Goal: Information Seeking & Learning: Learn about a topic

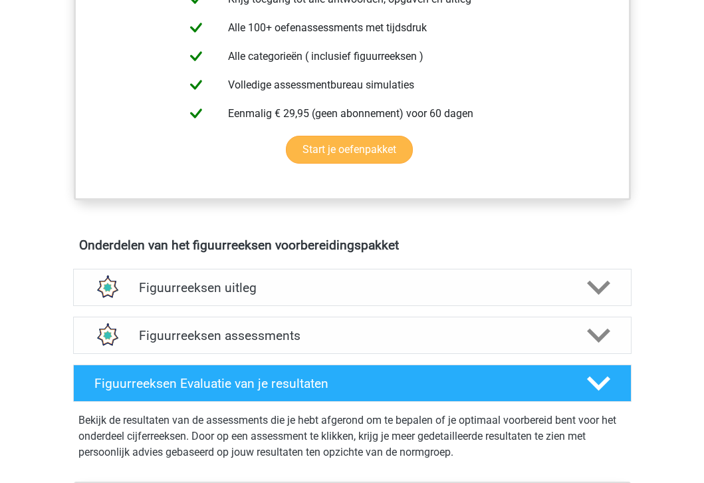
scroll to position [632, 0]
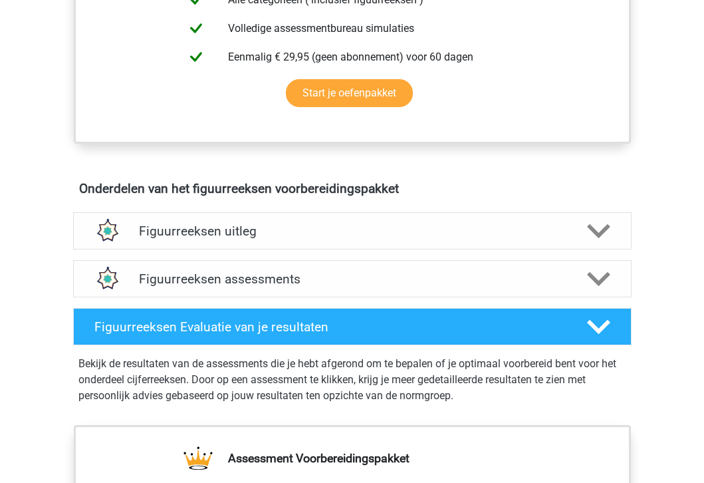
click at [331, 298] on div "Figuurreeksen assessments We raden aan om minimaal 3 oefensets te doen met tijd…" at bounding box center [352, 279] width 610 height 48
click at [330, 282] on h4 "Figuurreeksen assessments" at bounding box center [352, 278] width 427 height 15
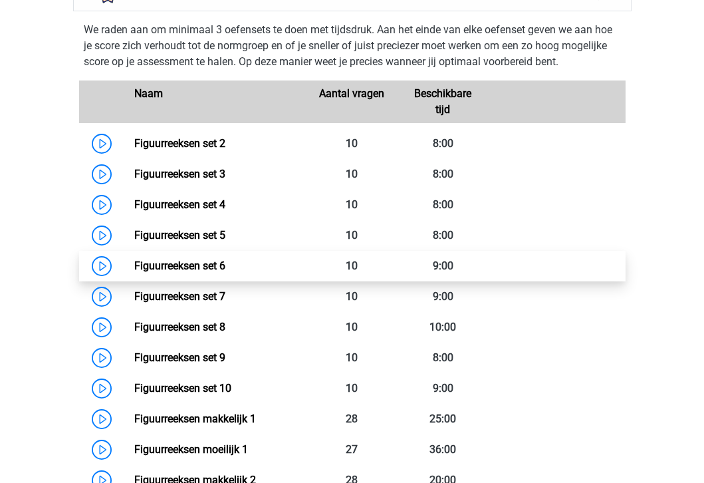
scroll to position [917, 0]
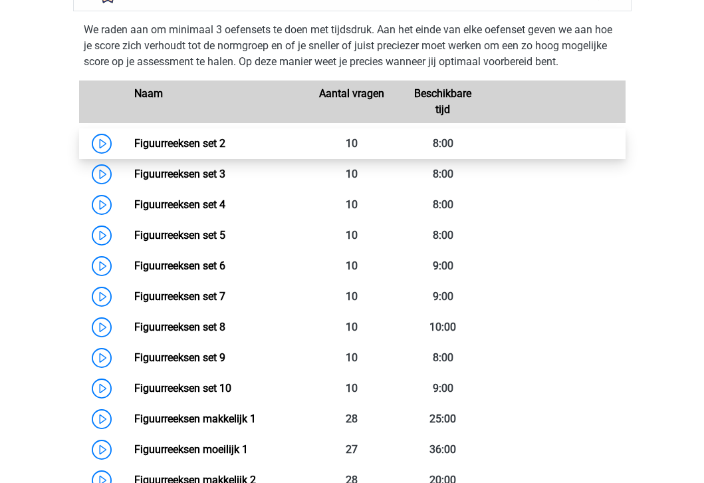
click at [134, 145] on link "Figuurreeksen set 2" at bounding box center [179, 143] width 91 height 13
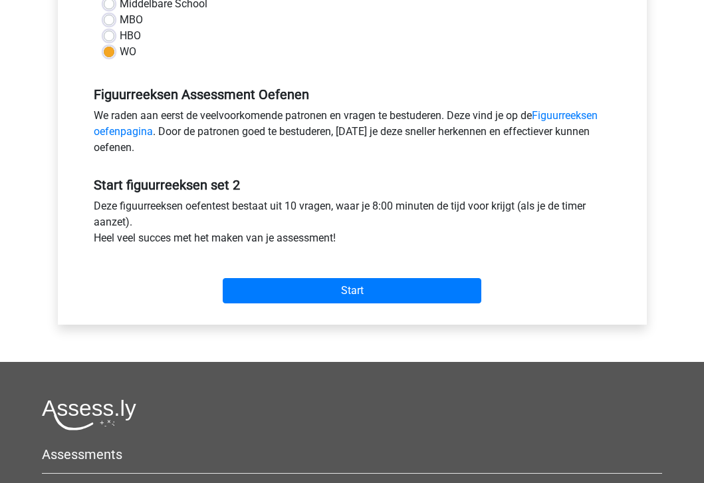
scroll to position [348, 0]
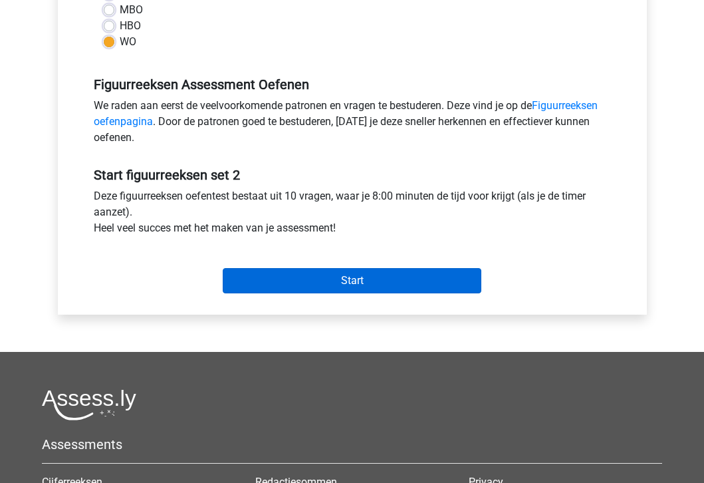
click at [301, 283] on input "Start" at bounding box center [352, 280] width 259 height 25
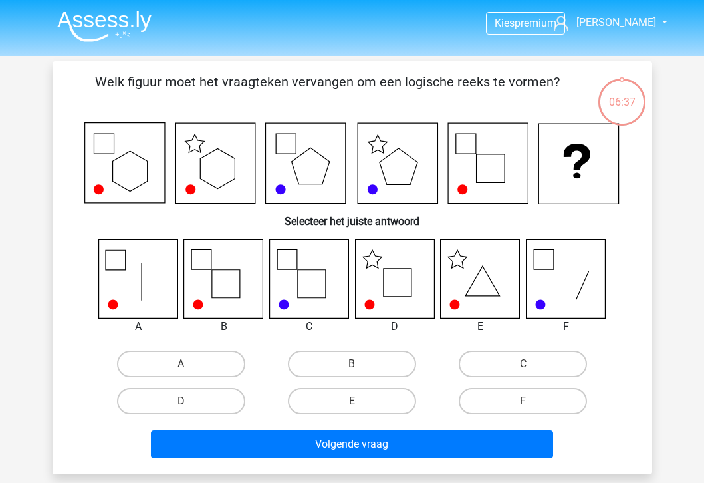
click at [318, 273] on icon at bounding box center [308, 278] width 79 height 79
click at [355, 279] on icon at bounding box center [394, 278] width 79 height 79
click at [379, 281] on icon at bounding box center [394, 278] width 79 height 79
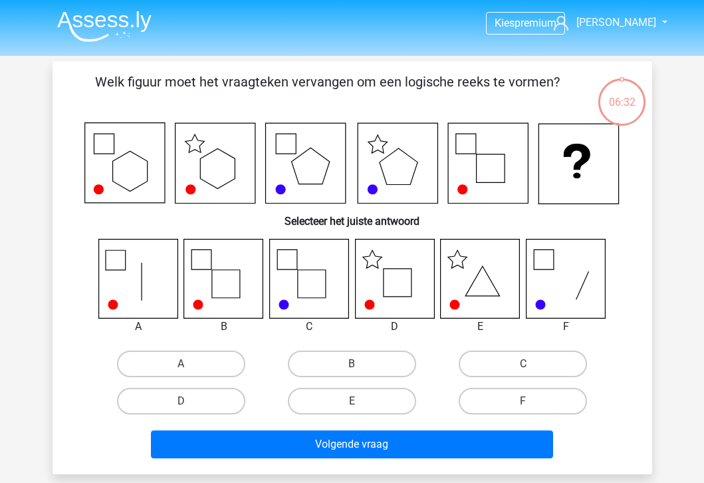
click at [411, 330] on div "D" at bounding box center [395, 326] width 100 height 16
click at [191, 402] on label "D" at bounding box center [181, 401] width 128 height 27
click at [189, 402] on input "D" at bounding box center [185, 405] width 9 height 9
radio input "true"
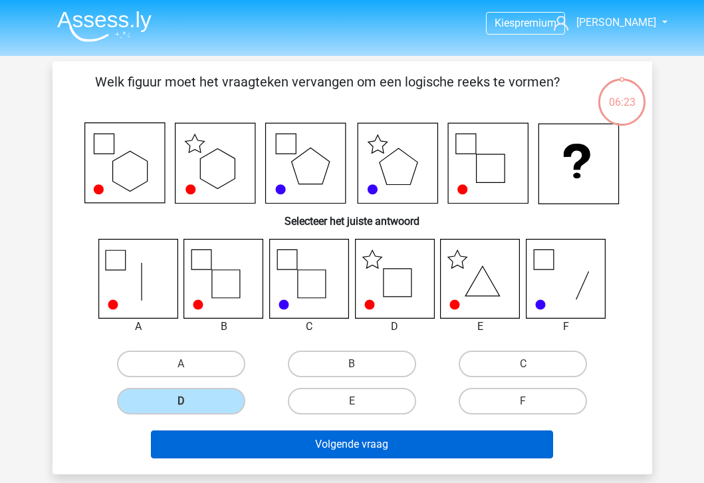
click at [268, 455] on button "Volgende vraag" at bounding box center [352, 444] width 402 height 28
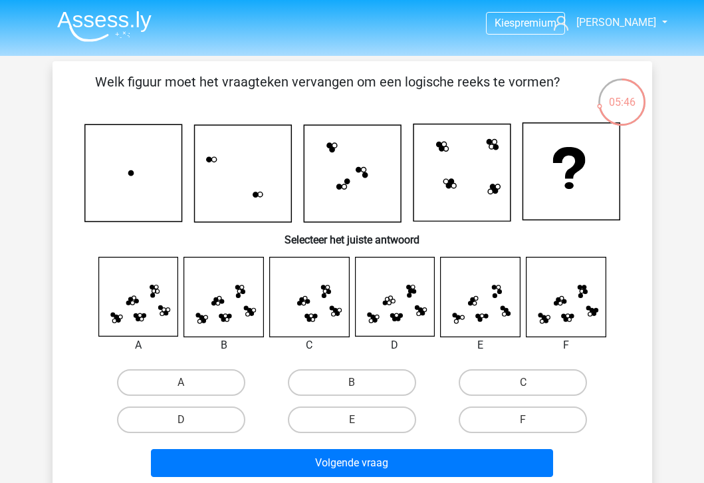
click at [357, 388] on input "B" at bounding box center [356, 386] width 9 height 9
radio input "true"
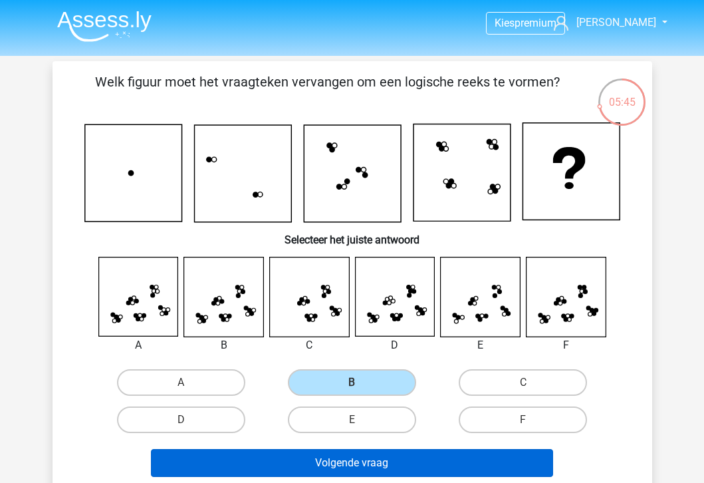
click at [333, 459] on button "Volgende vraag" at bounding box center [352, 463] width 402 height 28
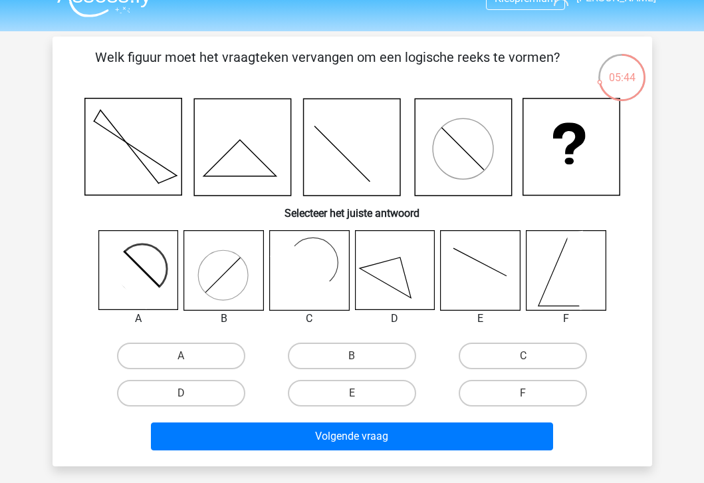
scroll to position [7, 0]
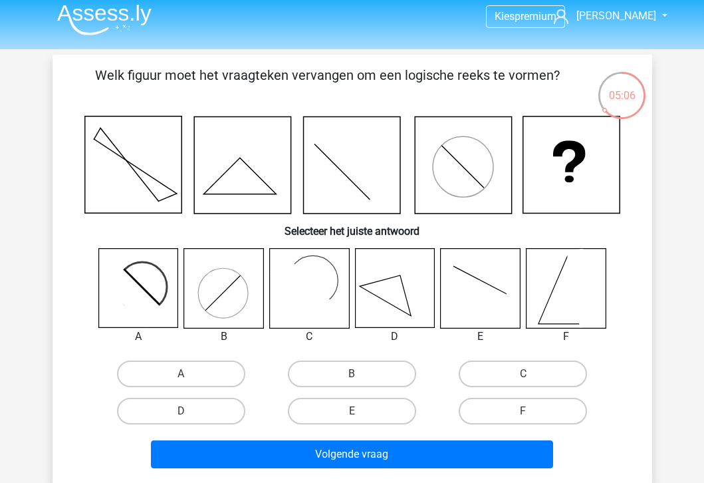
click at [397, 285] on icon at bounding box center [394, 288] width 79 height 79
click at [187, 409] on label "D" at bounding box center [181, 411] width 128 height 27
click at [187, 411] on input "D" at bounding box center [185, 415] width 9 height 9
radio input "true"
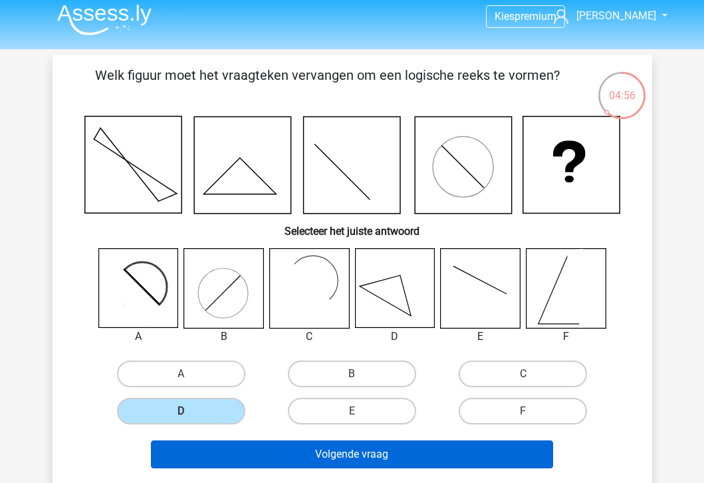
click at [202, 453] on button "Volgende vraag" at bounding box center [352, 454] width 402 height 28
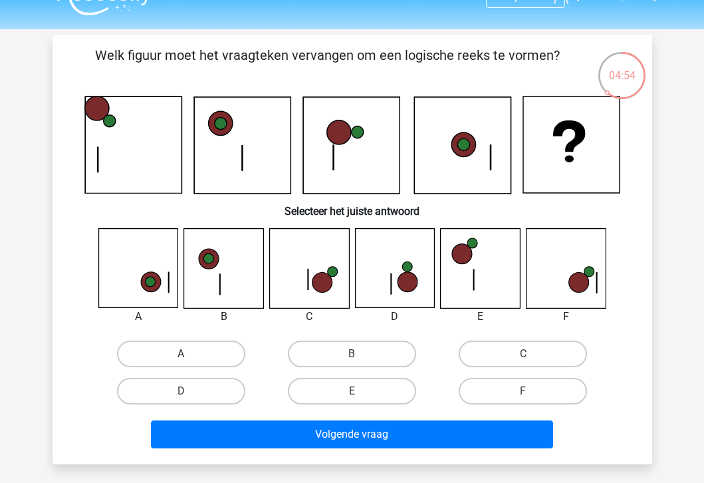
scroll to position [10, 0]
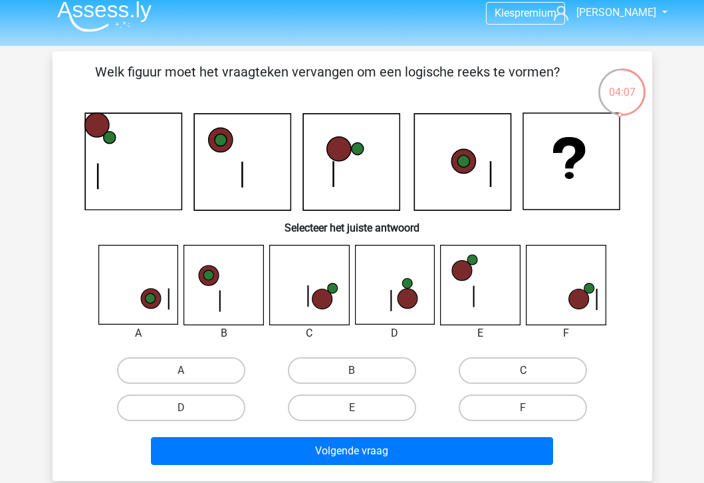
click at [504, 362] on label "C" at bounding box center [523, 370] width 128 height 27
click at [523, 370] on input "C" at bounding box center [527, 374] width 9 height 9
radio input "true"
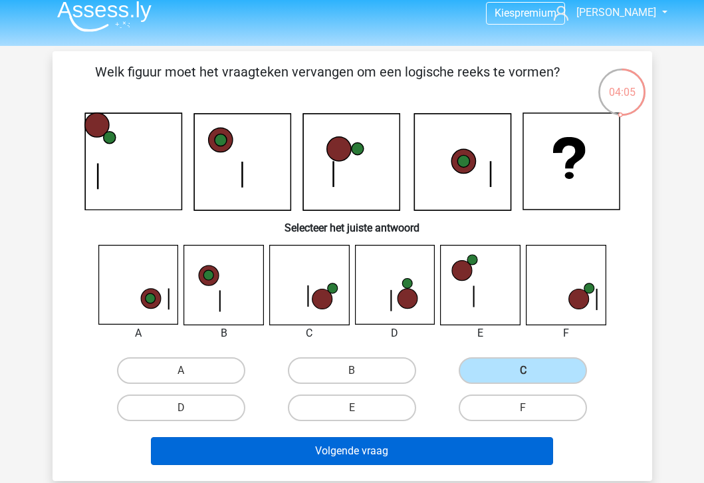
click at [422, 453] on button "Volgende vraag" at bounding box center [352, 451] width 402 height 28
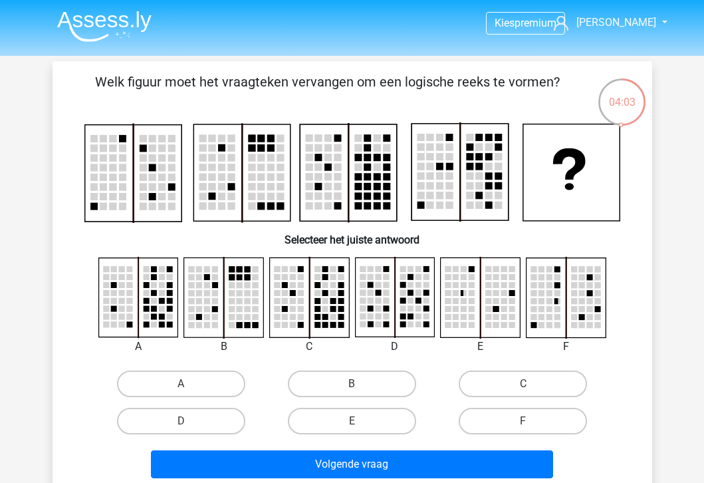
scroll to position [0, 0]
click at [479, 392] on label "C" at bounding box center [523, 383] width 128 height 27
click at [523, 392] on input "C" at bounding box center [527, 388] width 9 height 9
radio input "true"
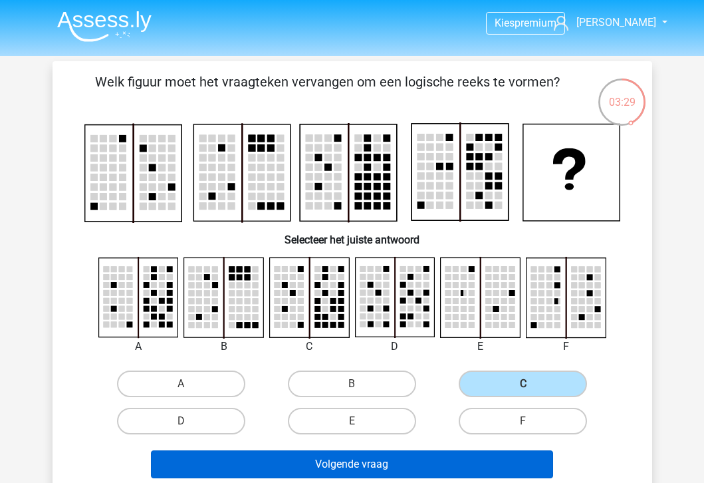
click at [390, 473] on button "Volgende vraag" at bounding box center [352, 464] width 402 height 28
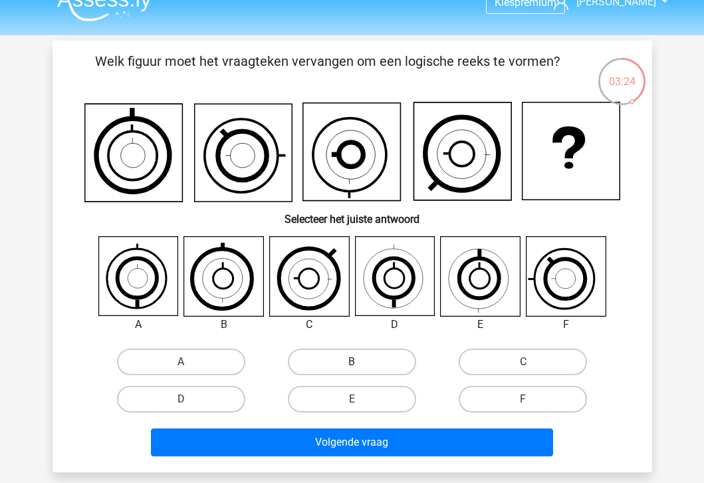
scroll to position [15, 0]
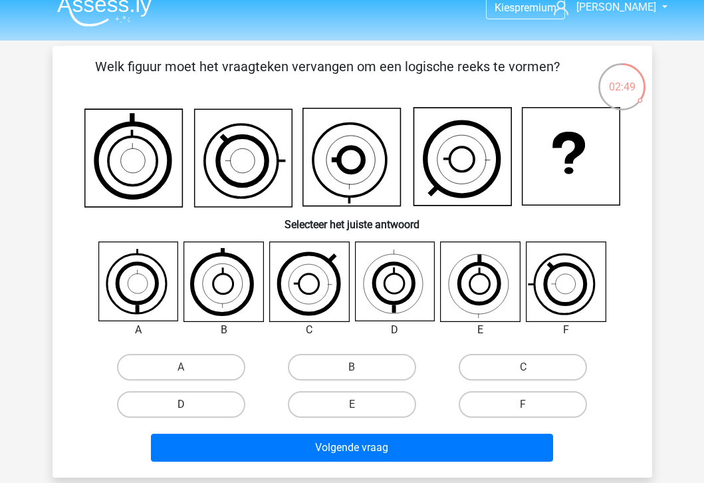
click at [214, 398] on label "D" at bounding box center [181, 404] width 128 height 27
click at [189, 404] on input "D" at bounding box center [185, 408] width 9 height 9
radio input "true"
click at [252, 465] on div "Volgende vraag" at bounding box center [352, 449] width 513 height 33
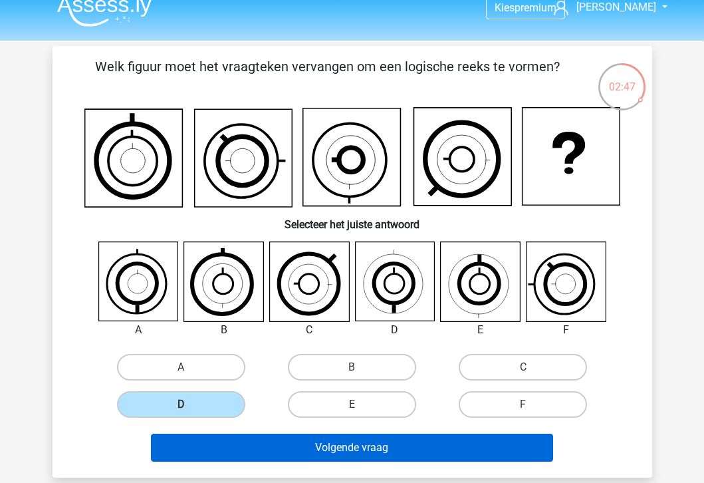
click at [256, 457] on button "Volgende vraag" at bounding box center [352, 447] width 402 height 28
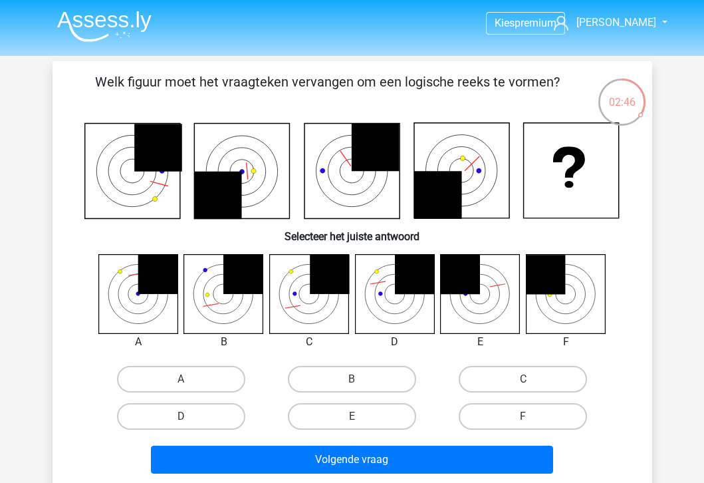
scroll to position [0, 0]
click at [362, 375] on label "B" at bounding box center [352, 379] width 128 height 27
click at [360, 379] on input "B" at bounding box center [356, 383] width 9 height 9
radio input "true"
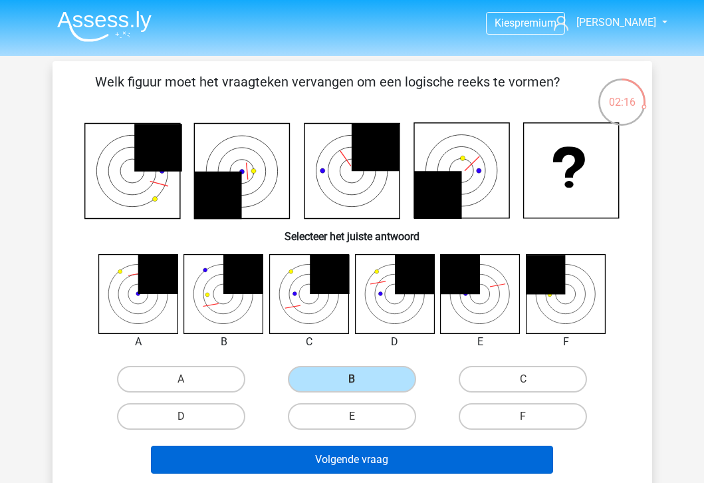
click at [355, 458] on button "Volgende vraag" at bounding box center [352, 459] width 402 height 28
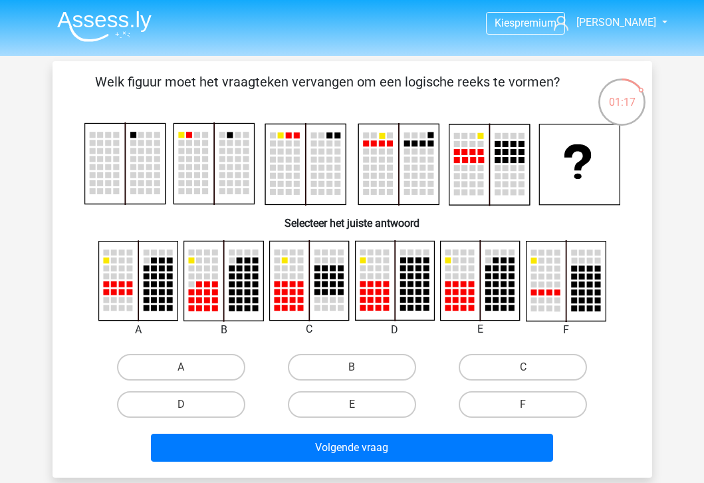
click at [498, 267] on rect at bounding box center [496, 268] width 6 height 6
click at [326, 404] on label "E" at bounding box center [352, 404] width 128 height 27
click at [352, 404] on input "E" at bounding box center [356, 408] width 9 height 9
radio input "true"
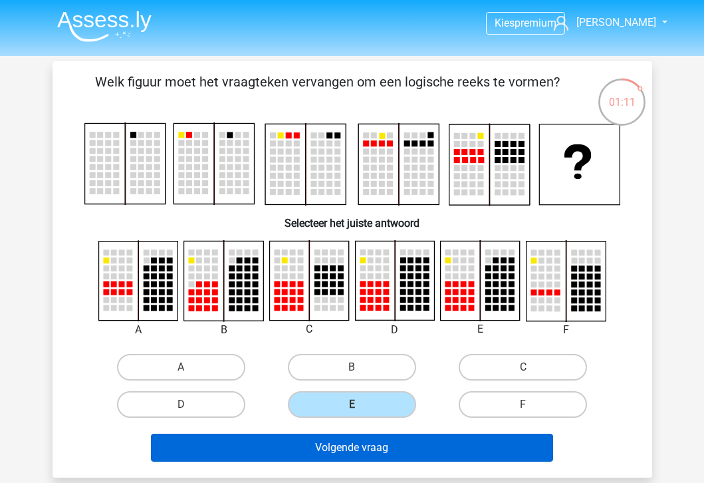
click at [320, 442] on button "Volgende vraag" at bounding box center [352, 447] width 402 height 28
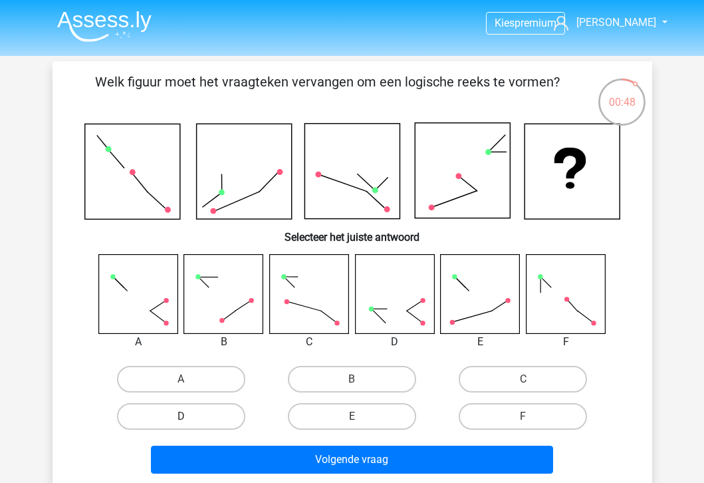
click at [203, 404] on label "D" at bounding box center [181, 416] width 128 height 27
click at [189, 416] on input "D" at bounding box center [185, 420] width 9 height 9
radio input "true"
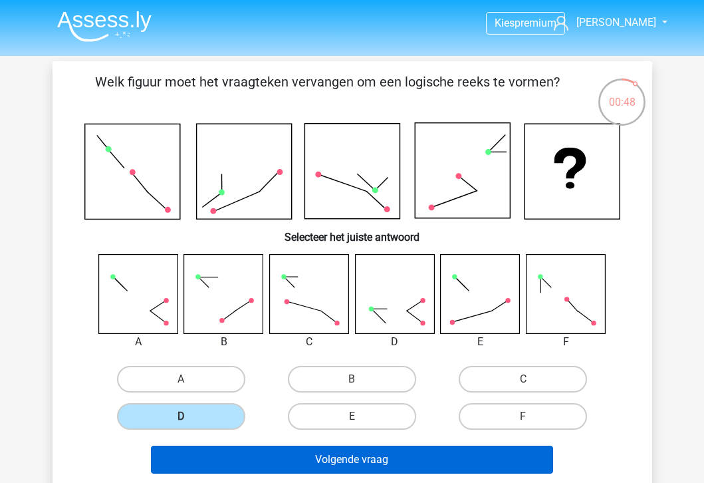
click at [246, 461] on button "Volgende vraag" at bounding box center [352, 459] width 402 height 28
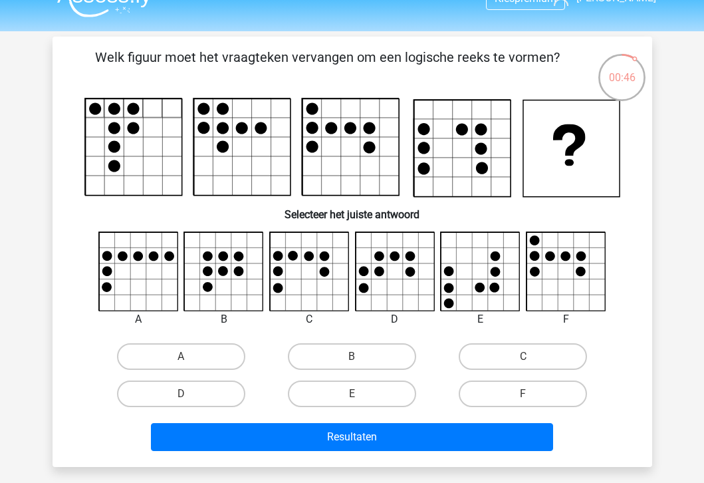
scroll to position [7, 0]
